Goal: Find specific page/section: Find specific page/section

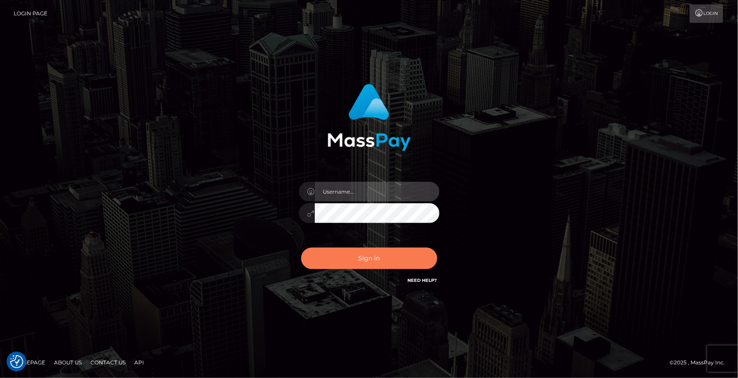
type input "MaryJoy"
click at [360, 257] on button "Sign in" at bounding box center [369, 259] width 136 height 22
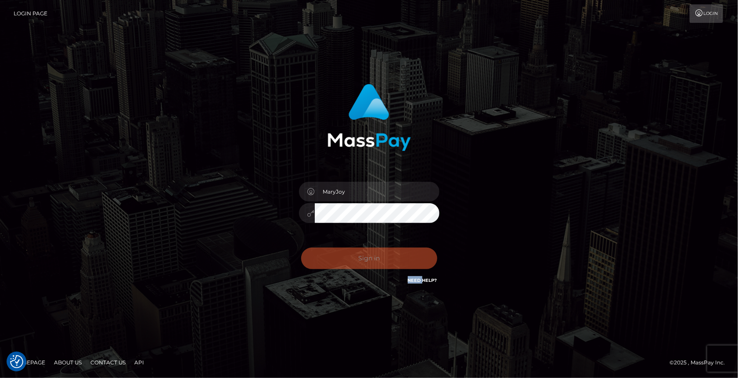
click at [360, 257] on div "Sign in Need Help?" at bounding box center [369, 261] width 154 height 39
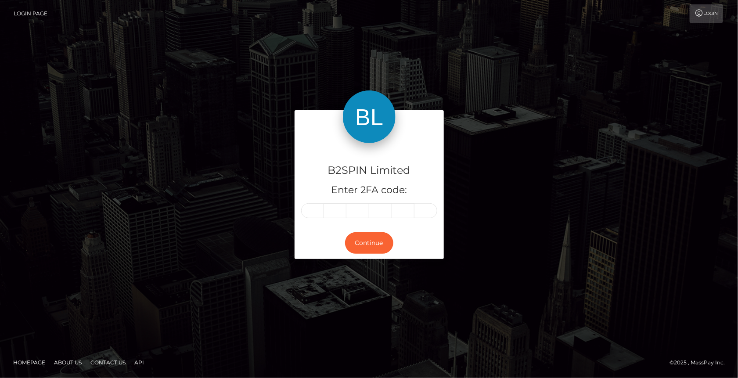
drag, startPoint x: 419, startPoint y: 338, endPoint x: 395, endPoint y: 270, distance: 71.6
click at [419, 338] on div "B2SPIN Limited Enter 2FA code: Continue Homepage" at bounding box center [369, 189] width 738 height 378
click at [310, 210] on input "text" at bounding box center [312, 210] width 23 height 15
type input "0"
type input "4"
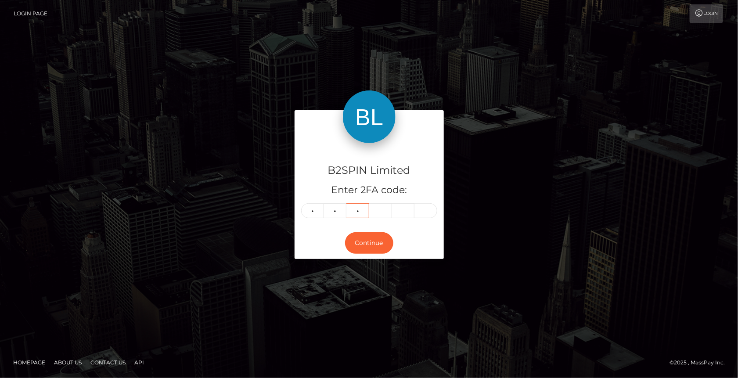
type input "7"
type input "6"
type input "8"
click at [370, 248] on button "Continue" at bounding box center [369, 243] width 48 height 22
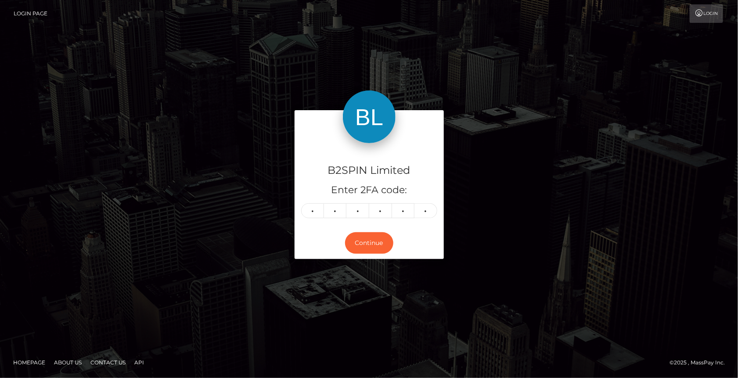
drag, startPoint x: 239, startPoint y: 330, endPoint x: 250, endPoint y: 309, distance: 24.7
click at [239, 330] on div "B2SPIN Limited Enter 2FA code: 0 4 7 6 8 8 047688 Continue" at bounding box center [369, 188] width 738 height 289
click at [365, 251] on button "Continue" at bounding box center [369, 243] width 48 height 22
click at [374, 244] on button "Continue" at bounding box center [369, 243] width 48 height 22
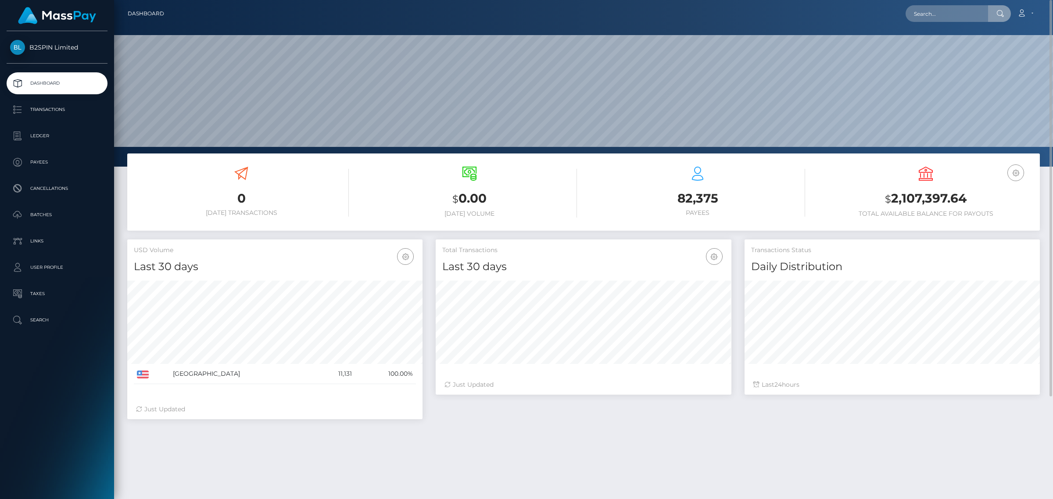
click at [939, 12] on input "text" at bounding box center [947, 13] width 83 height 17
click at [952, 14] on input "3628422" at bounding box center [947, 13] width 83 height 17
paste input "1672311670"
type input "1672311670"
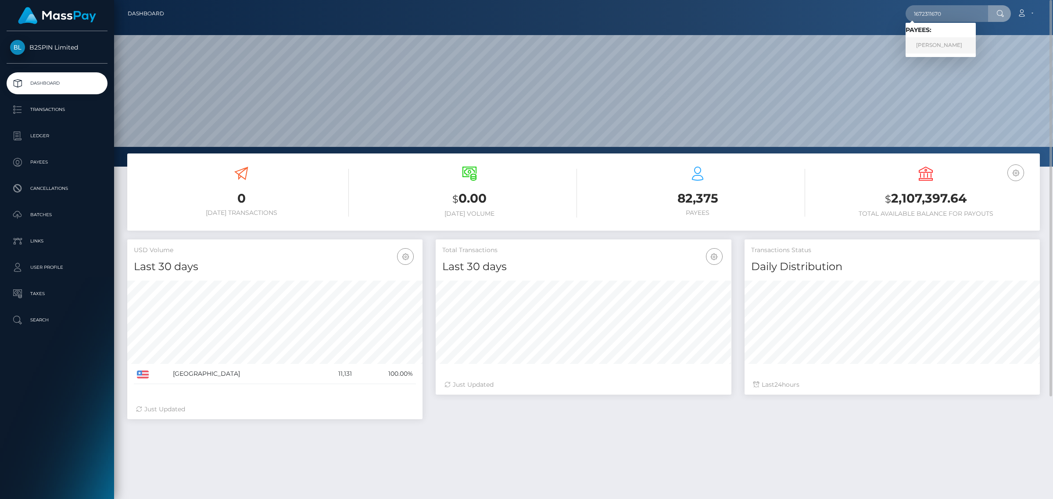
click at [945, 45] on link "XUAN V NGUYEN" at bounding box center [941, 45] width 70 height 16
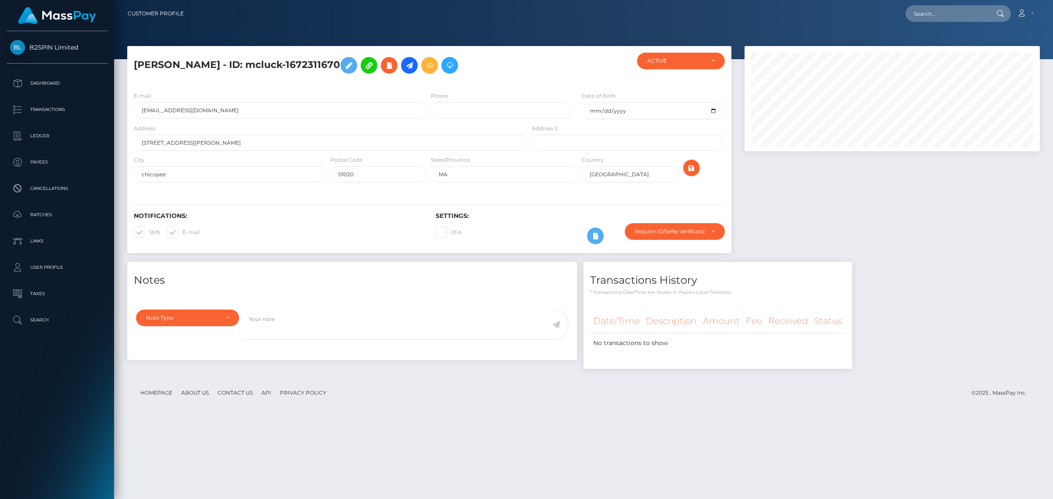
scroll to position [105, 295]
click at [945, 14] on input "text" at bounding box center [947, 13] width 83 height 17
paste input "4ec95651-ec94-4929-83a0-fe72e5726b5f"
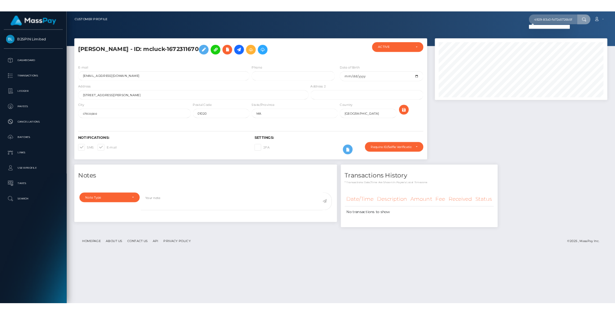
scroll to position [0, 0]
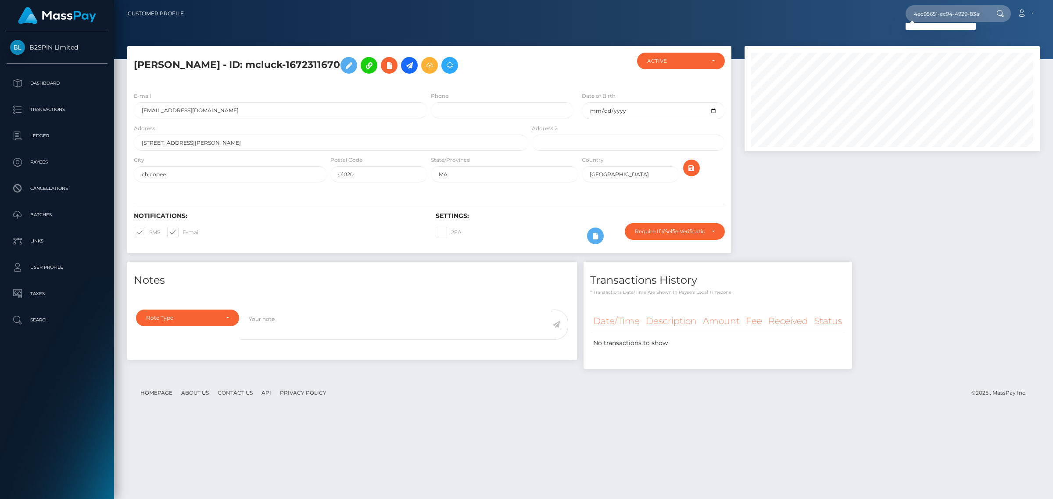
click at [837, 213] on div at bounding box center [892, 154] width 309 height 216
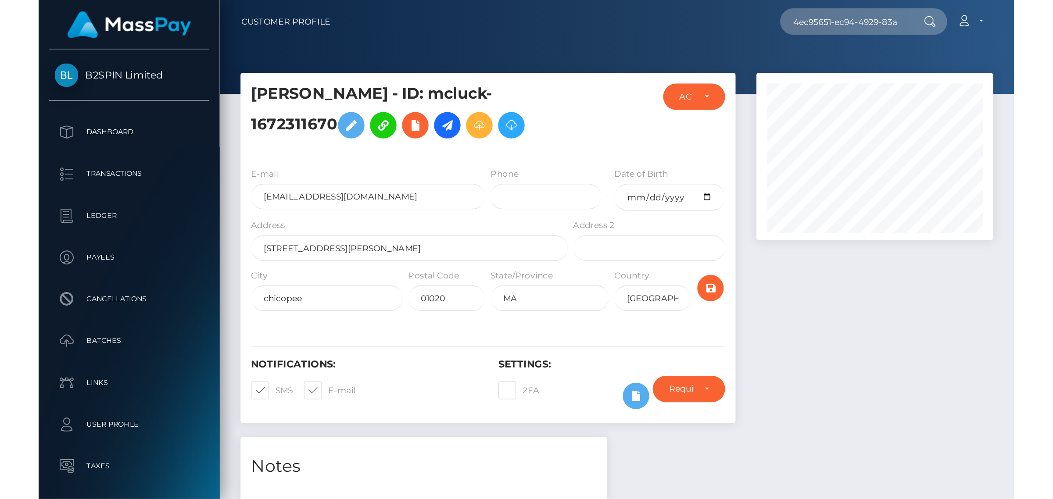
scroll to position [438794, 438750]
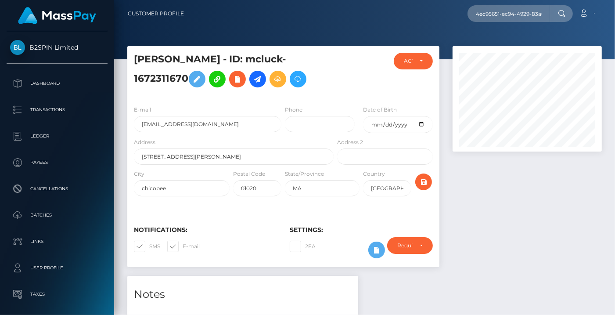
click at [477, 187] on div at bounding box center [527, 161] width 162 height 230
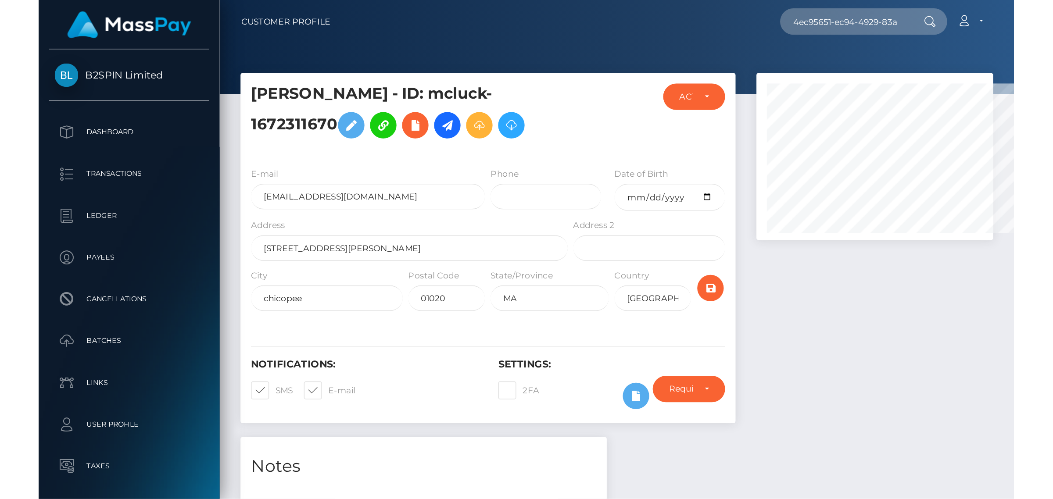
scroll to position [105, 295]
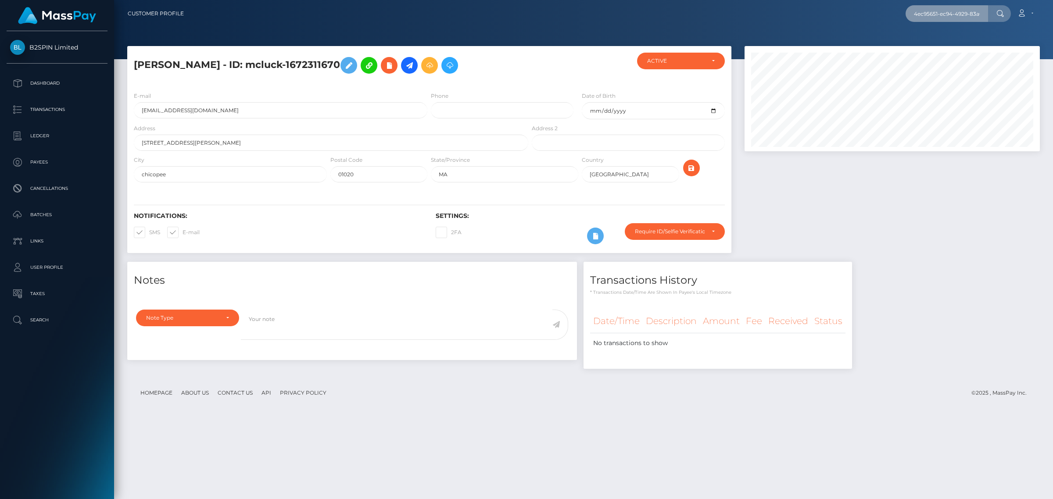
click at [942, 9] on input "4ec95651-ec94-4929-83a0-fe72e5726b5f" at bounding box center [947, 13] width 83 height 17
paste input "2003294232"
type input "2003294232"
click at [938, 44] on link "JULIE S SMITH" at bounding box center [941, 45] width 70 height 16
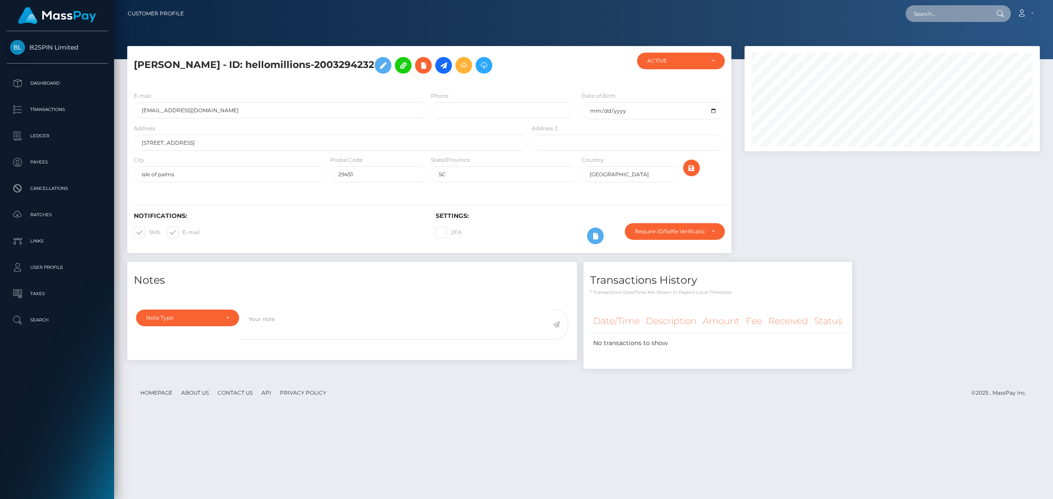
click at [941, 14] on input "text" at bounding box center [947, 13] width 83 height 17
paste input "8db7a72f-bb70-4ae8-b8c7-3704db4153be"
click at [954, 11] on input "8db7a72f-bb70-4ae8-b8c7-3704db4153be" at bounding box center [947, 13] width 83 height 17
paste input "2004654704"
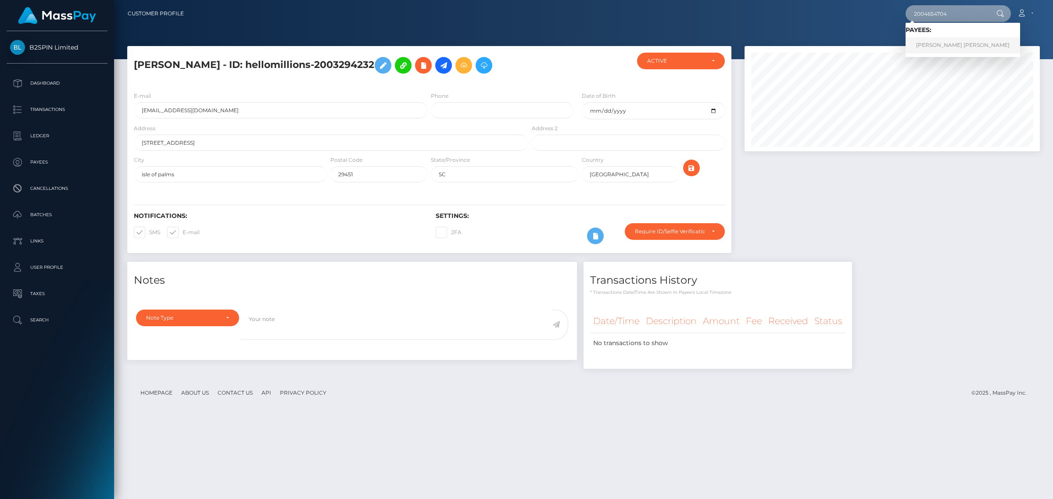
type input "2004654704"
click at [943, 43] on link "[PERSON_NAME] [PERSON_NAME]" at bounding box center [963, 45] width 115 height 16
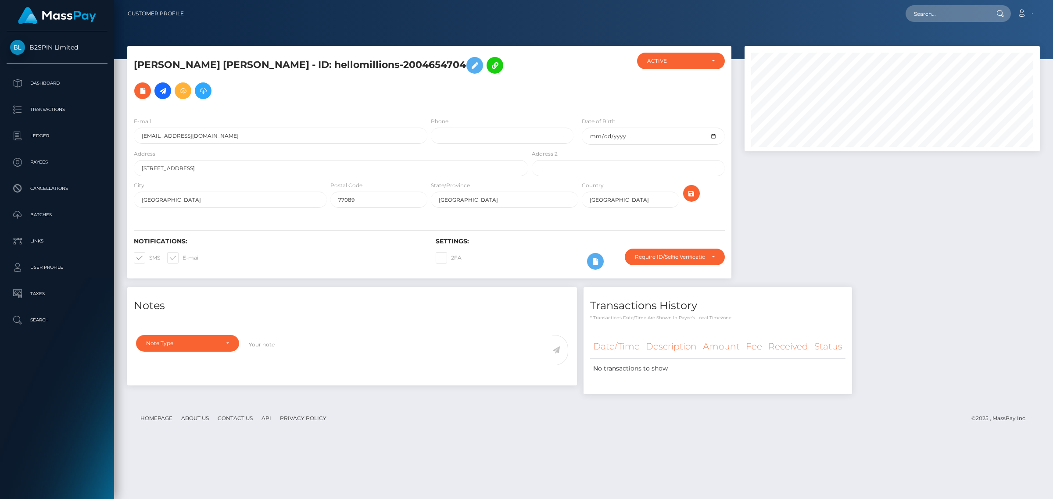
scroll to position [105, 295]
click at [947, 12] on input "text" at bounding box center [947, 13] width 83 height 17
paste input "b22de4a5-5d5a-4c3e-a856-619e1d9cc740"
type input "b22de4a5-5d5a-4c3e-a856-619e1d9cc740"
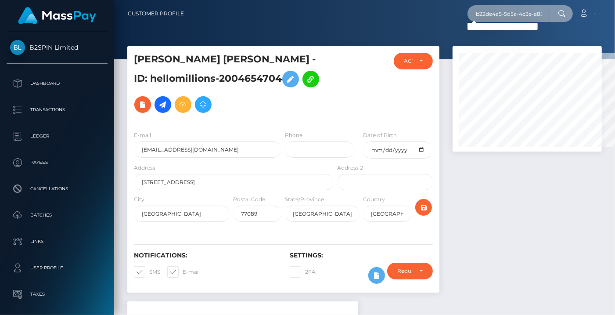
scroll to position [438794, 438750]
click at [478, 201] on div at bounding box center [527, 173] width 162 height 255
